Goal: Check status: Check status

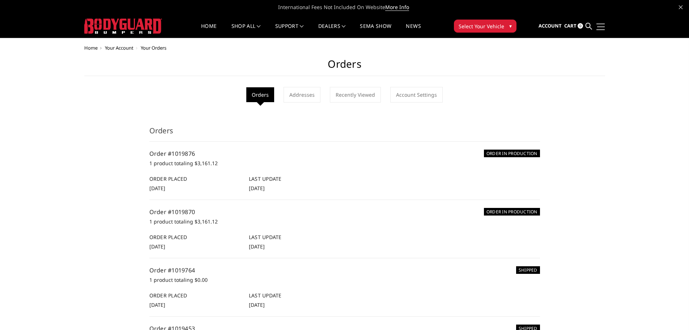
click at [601, 25] on link at bounding box center [600, 27] width 10 height 8
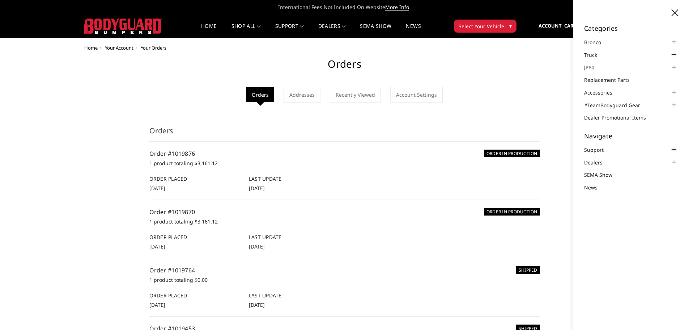
click at [678, 12] on icon at bounding box center [675, 12] width 7 height 7
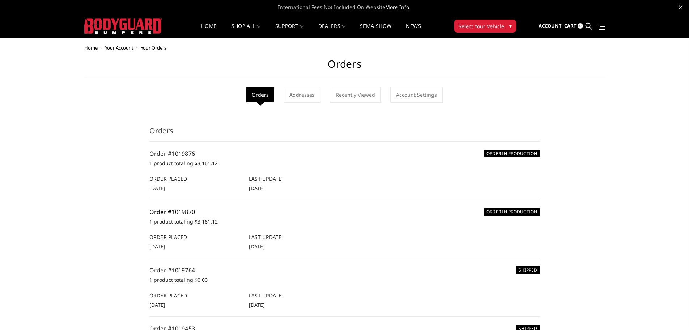
click at [183, 211] on link "Order #1019870" at bounding box center [172, 212] width 46 height 8
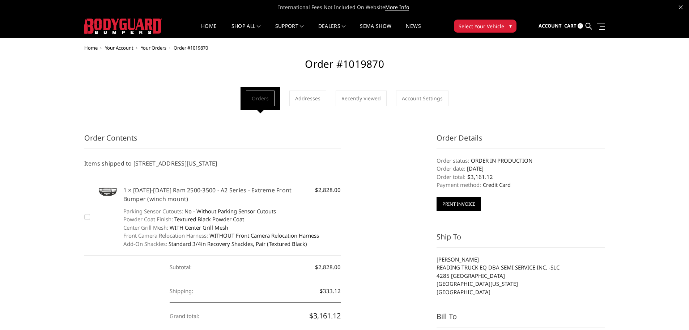
click at [458, 203] on button "Print Invoice" at bounding box center [459, 203] width 44 height 14
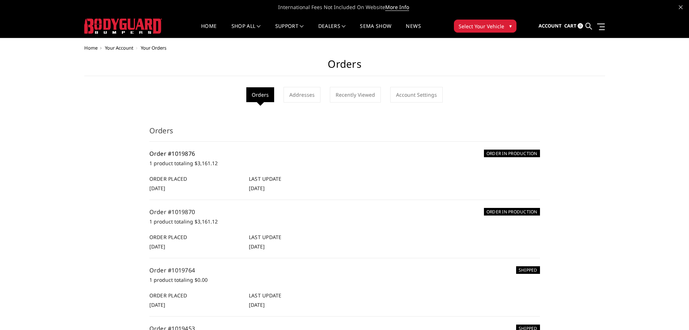
click at [187, 151] on link "Order #1019876" at bounding box center [172, 153] width 46 height 8
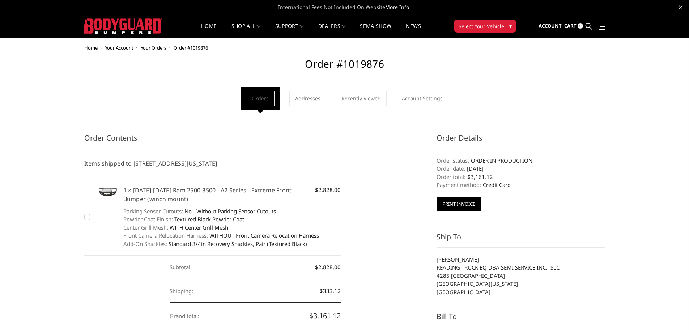
click at [473, 206] on button "Print Invoice" at bounding box center [459, 203] width 44 height 14
click at [469, 204] on button "Print Invoice" at bounding box center [459, 203] width 44 height 14
